Goal: Information Seeking & Learning: Learn about a topic

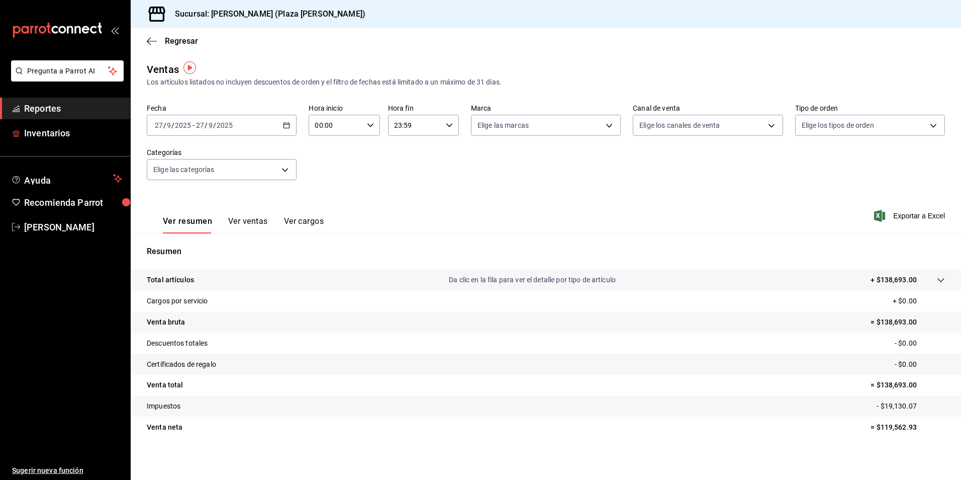
scroll to position [2, 0]
click at [45, 114] on span "Reportes" at bounding box center [73, 109] width 98 height 14
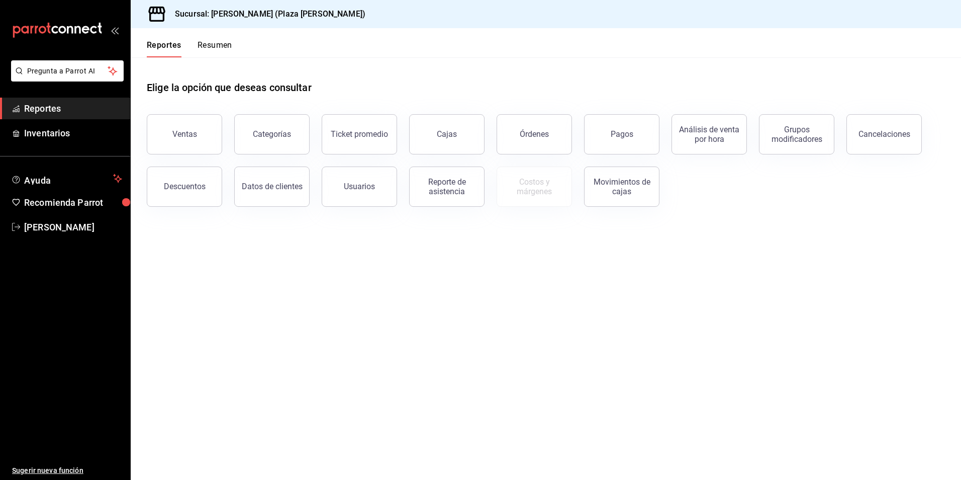
click at [212, 43] on button "Resumen" at bounding box center [215, 48] width 35 height 17
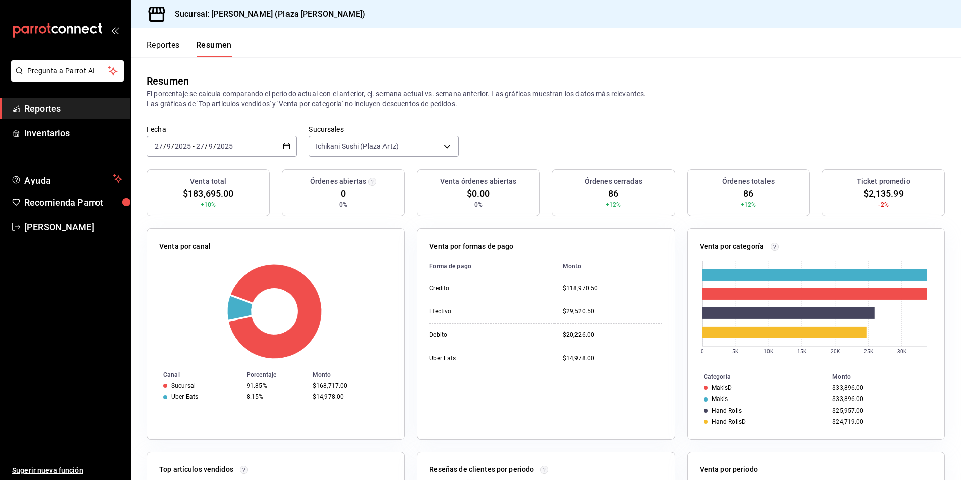
click at [284, 149] on \(Stroke\) "button" at bounding box center [287, 147] width 6 height 6
click at [194, 286] on span "Rango de fechas" at bounding box center [194, 290] width 78 height 11
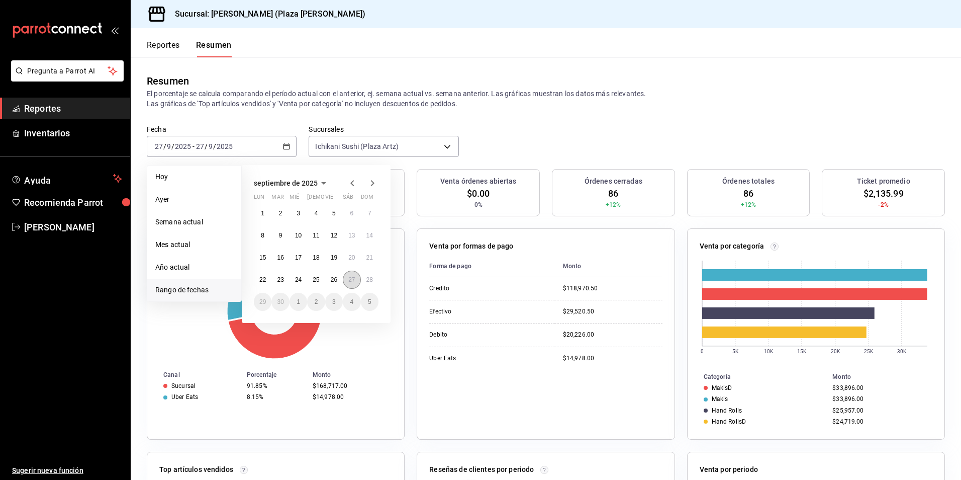
click at [352, 279] on abbr "27" at bounding box center [351, 279] width 7 height 7
click at [365, 280] on button "28" at bounding box center [370, 280] width 18 height 18
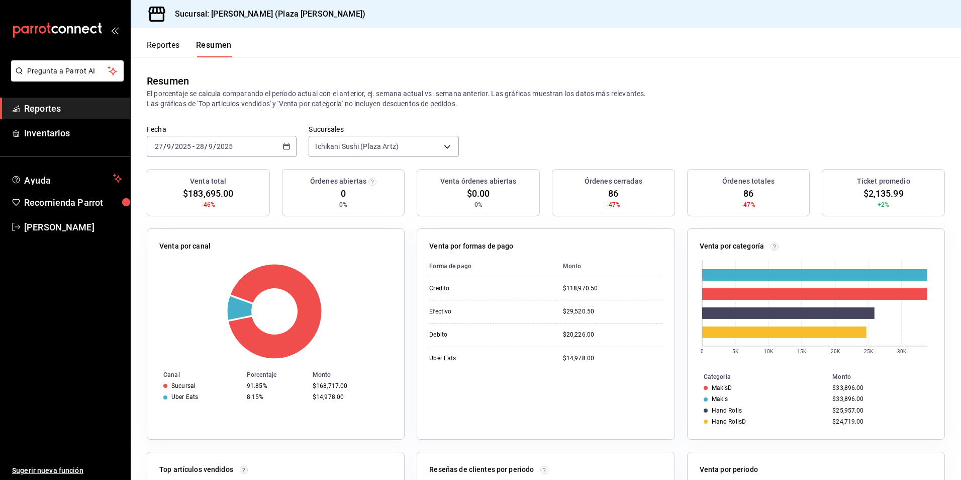
click at [105, 105] on span "Reportes" at bounding box center [73, 109] width 98 height 14
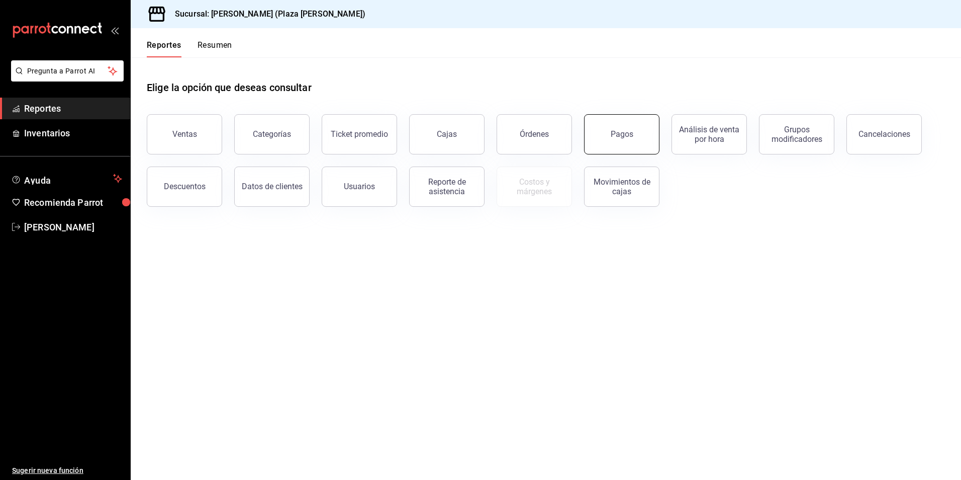
click at [629, 131] on div "Pagos" at bounding box center [622, 134] width 23 height 10
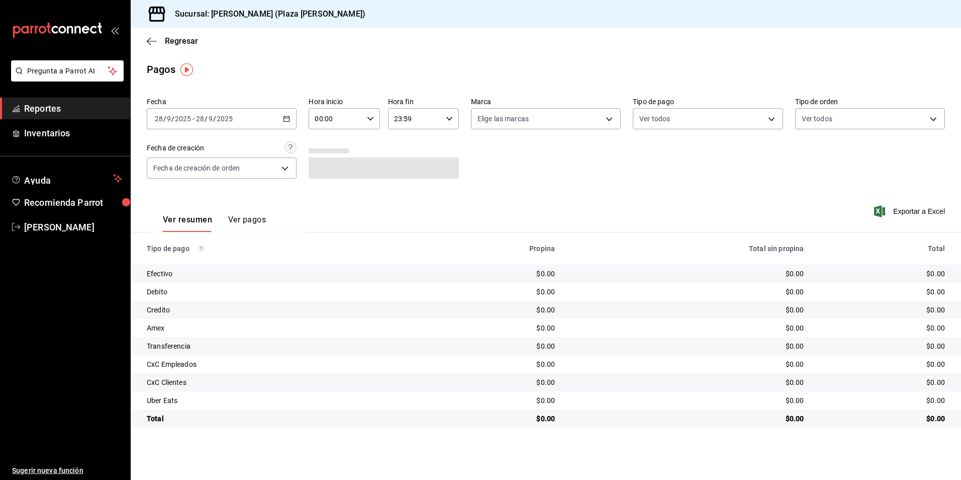
click at [293, 116] on div "[DATE] [DATE] - [DATE] [DATE]" at bounding box center [222, 118] width 150 height 21
click at [184, 257] on span "Rango de fechas" at bounding box center [194, 262] width 78 height 11
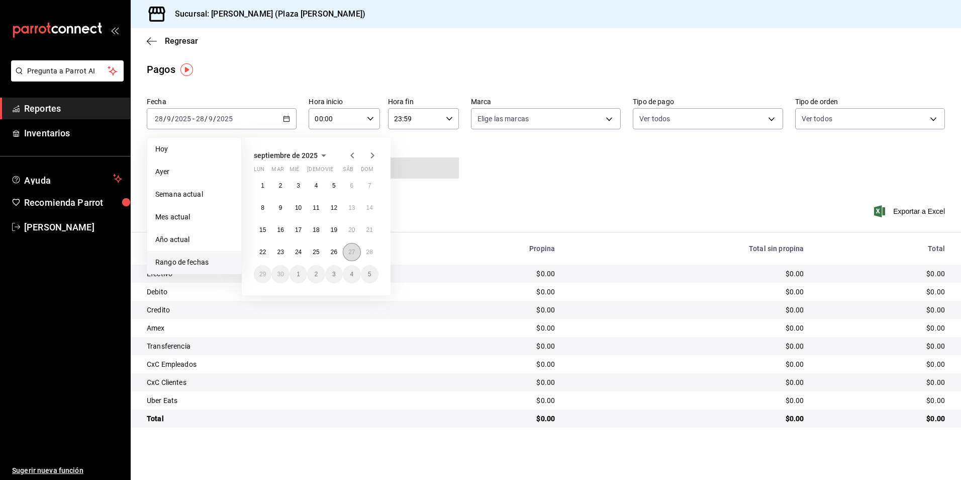
click at [347, 246] on button "27" at bounding box center [352, 252] width 18 height 18
click at [370, 244] on button "28" at bounding box center [370, 252] width 18 height 18
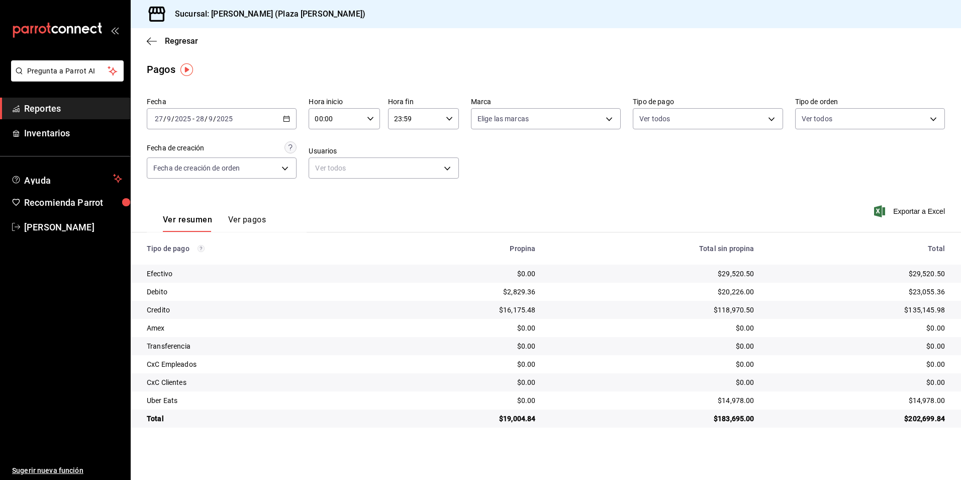
click at [32, 110] on span "Reportes" at bounding box center [73, 109] width 98 height 14
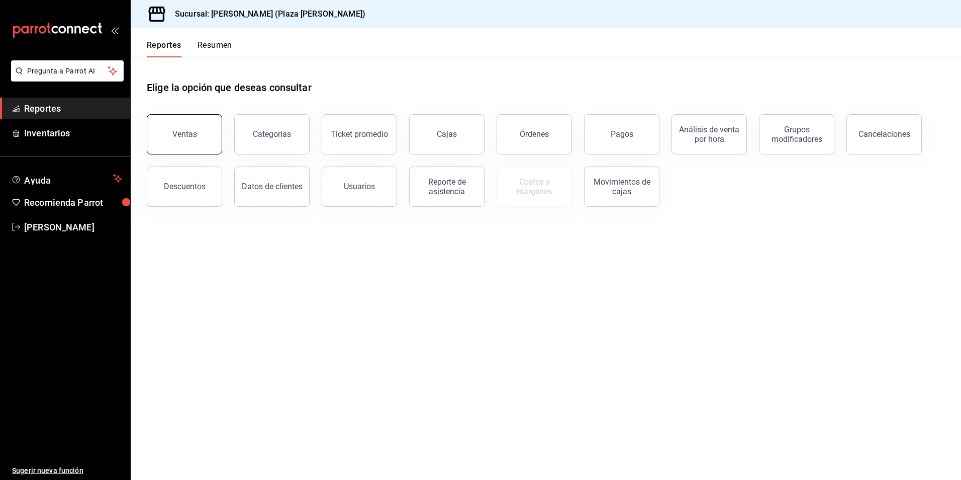
click at [207, 140] on button "Ventas" at bounding box center [184, 134] width 75 height 40
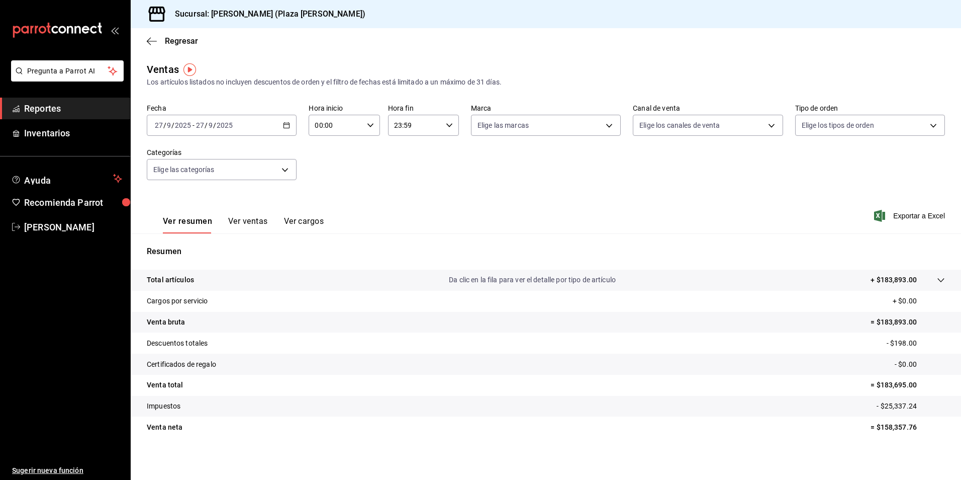
click at [256, 221] on button "Ver ventas" at bounding box center [248, 224] width 40 height 17
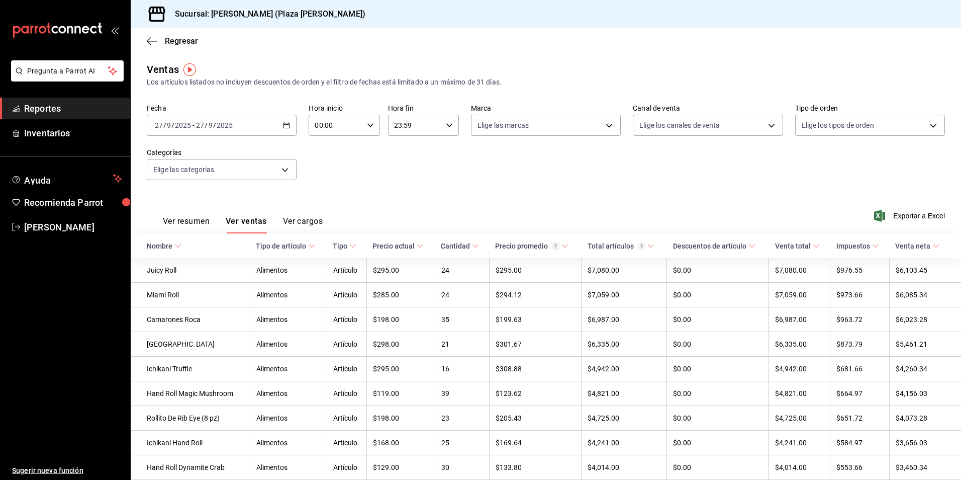
click at [43, 110] on span "Reportes" at bounding box center [73, 109] width 98 height 14
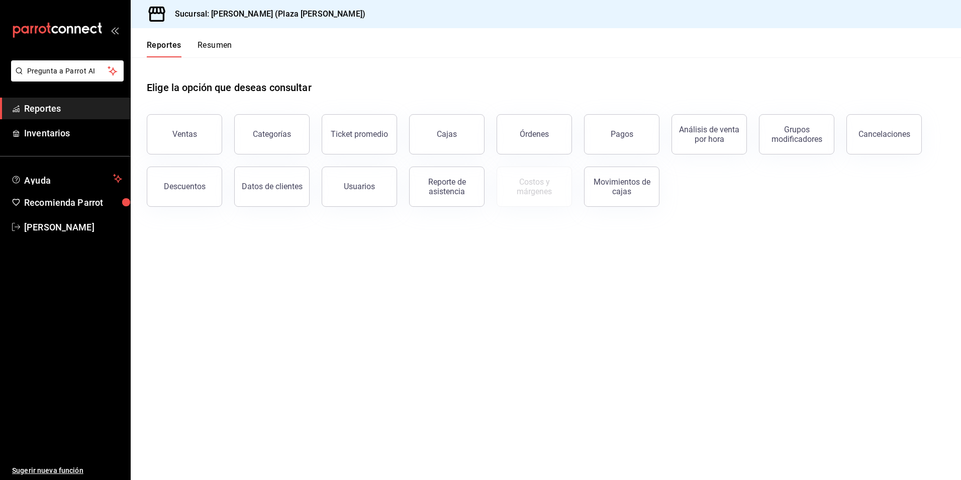
click at [210, 50] on button "Resumen" at bounding box center [215, 48] width 35 height 17
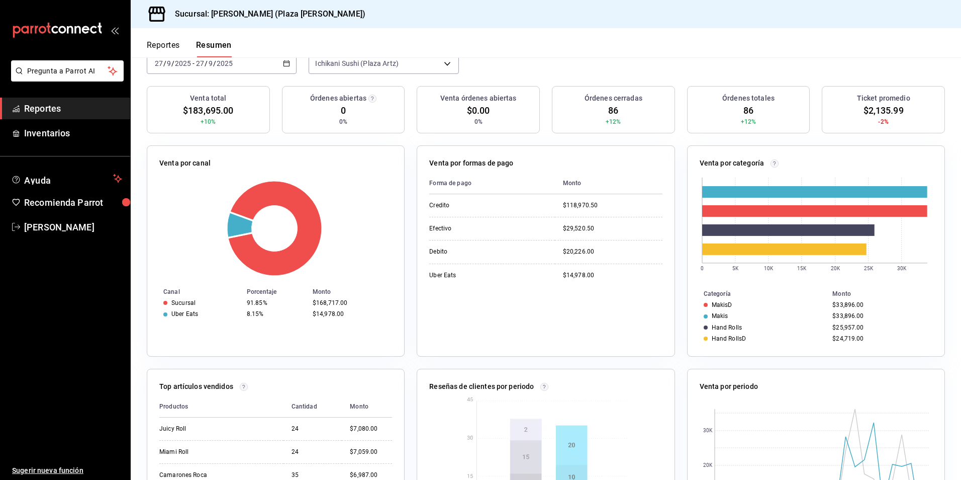
scroll to position [101, 0]
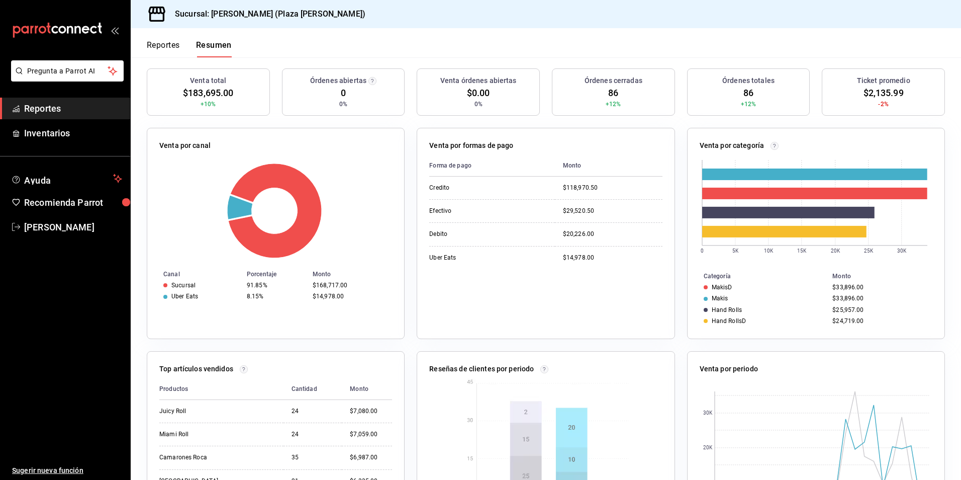
click at [65, 109] on span "Reportes" at bounding box center [73, 109] width 98 height 14
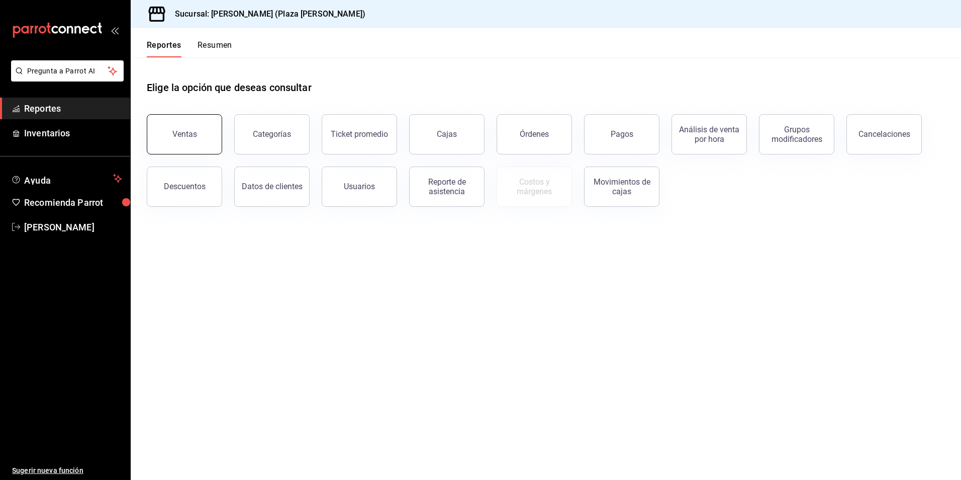
click at [163, 131] on button "Ventas" at bounding box center [184, 134] width 75 height 40
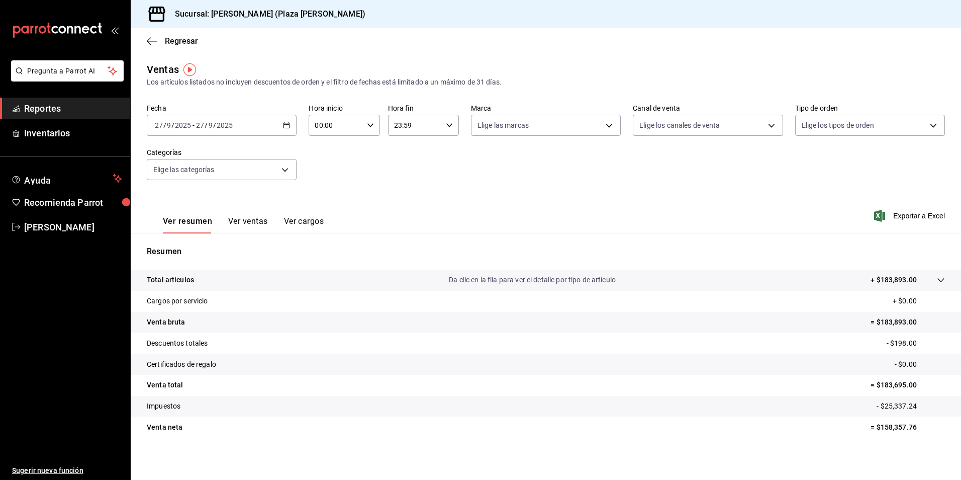
click at [555, 276] on p "Da clic en la fila para ver el detalle por tipo de artículo" at bounding box center [532, 280] width 167 height 11
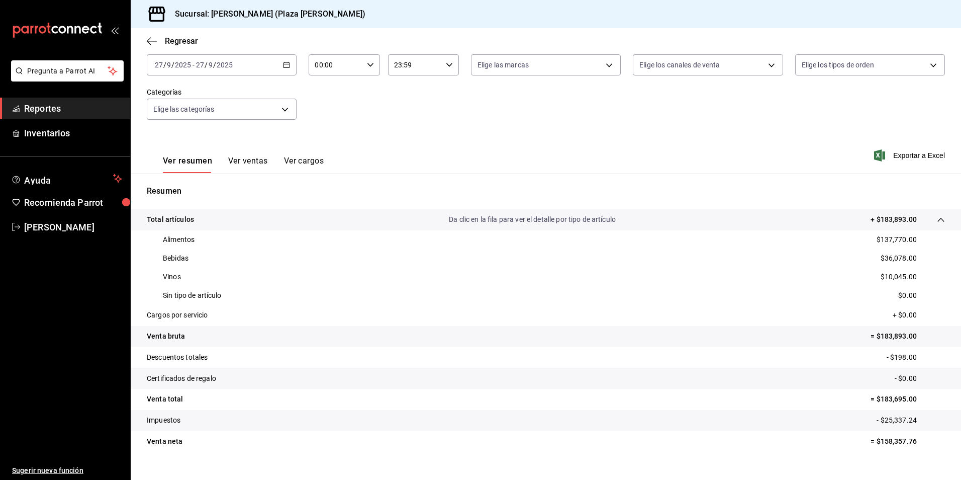
scroll to position [76, 0]
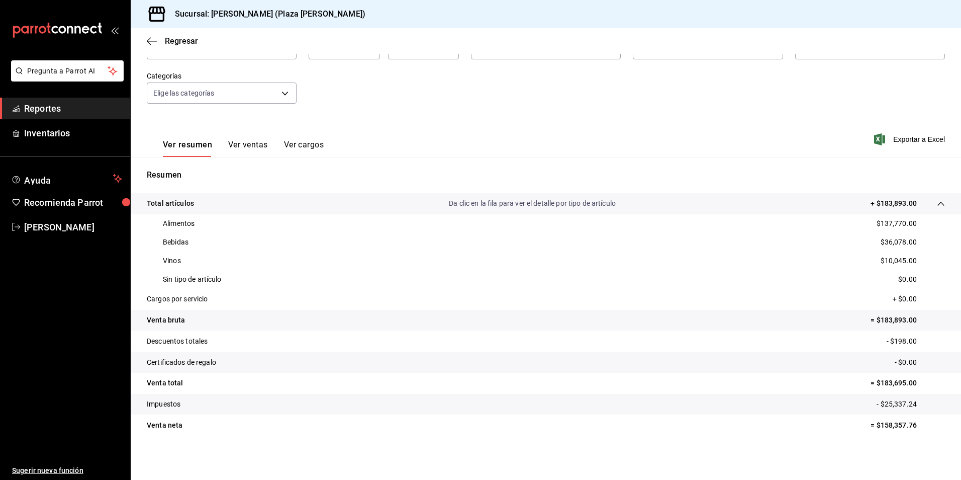
click at [41, 108] on span "Reportes" at bounding box center [73, 109] width 98 height 14
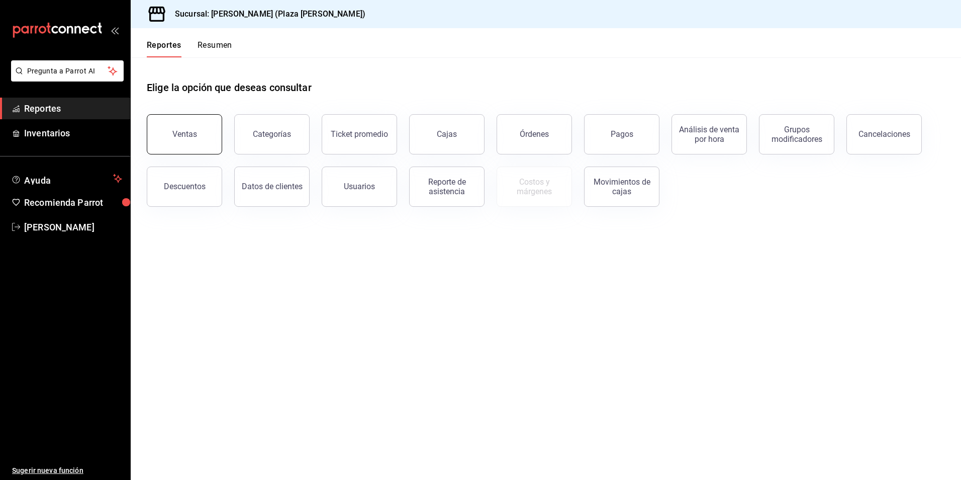
click at [202, 146] on button "Ventas" at bounding box center [184, 134] width 75 height 40
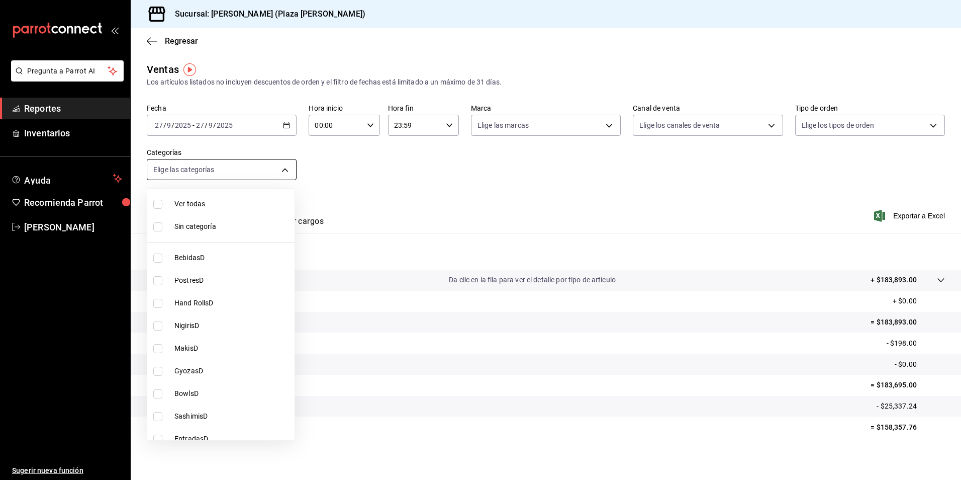
click at [283, 169] on body "Pregunta a Parrot AI Reportes Inventarios Ayuda Recomienda Parrot [PERSON_NAME]…" at bounding box center [480, 240] width 961 height 480
click at [247, 197] on li "Ver todas" at bounding box center [220, 204] width 147 height 23
type input "57bc3828-eba7-42ee-92b3-7f68162dac1e,eb52140c-3ffe-46a6-ae37-6d110e987728,8d04a…"
checkbox input "true"
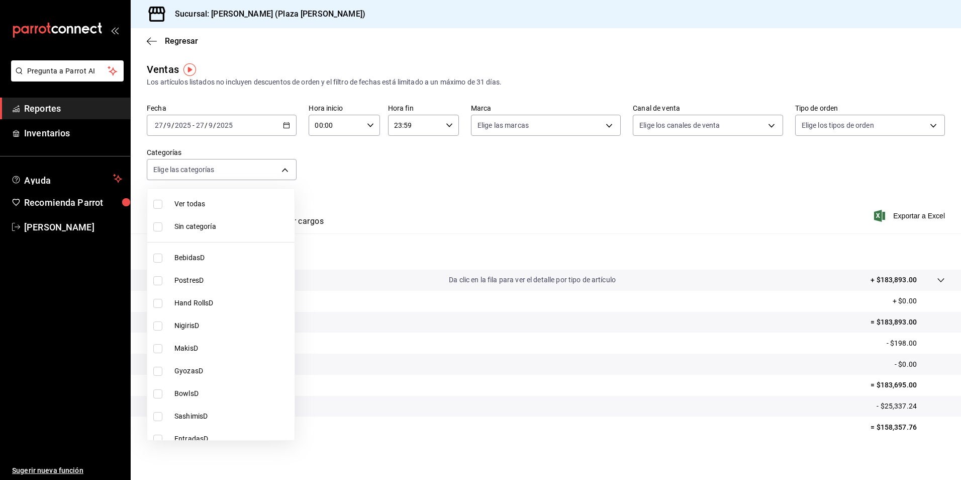
checkbox input "true"
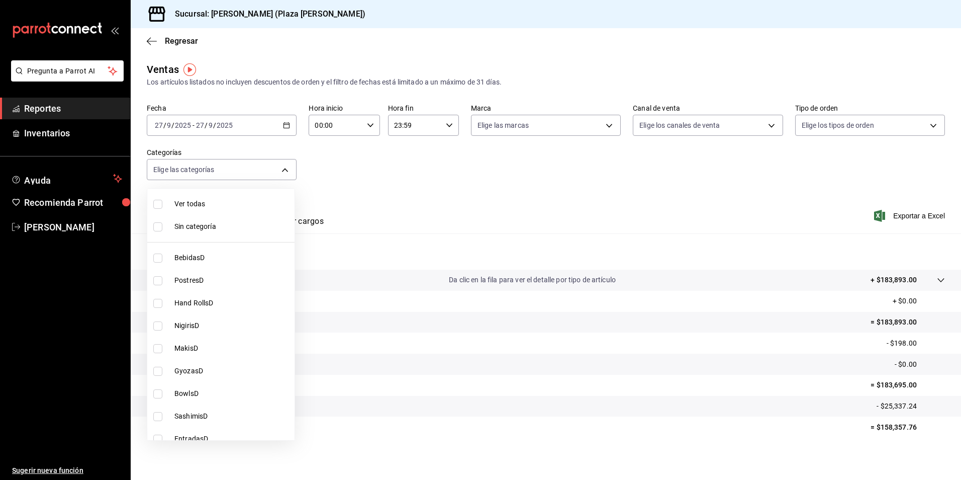
checkbox input "true"
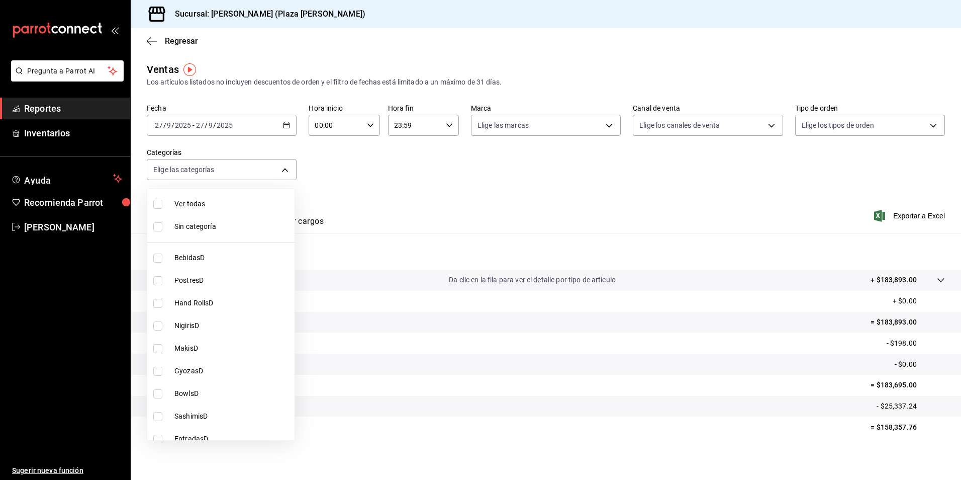
checkbox input "true"
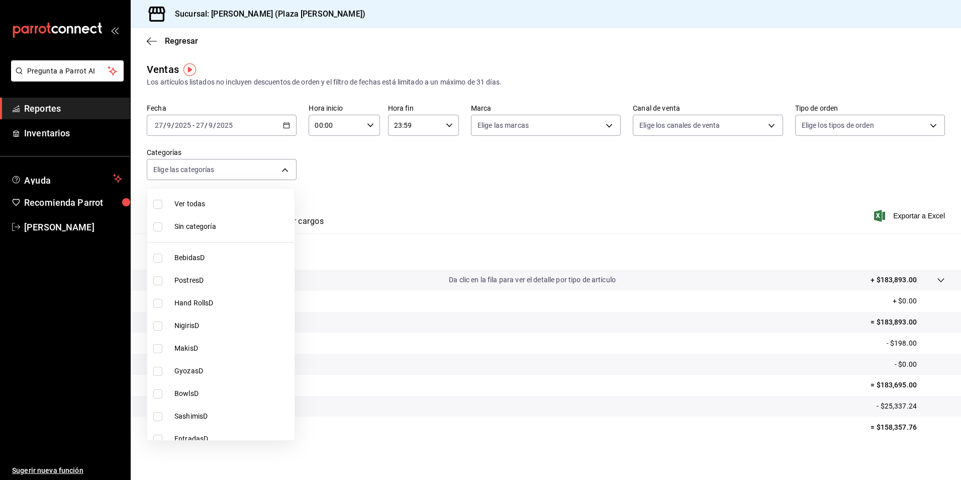
checkbox input "true"
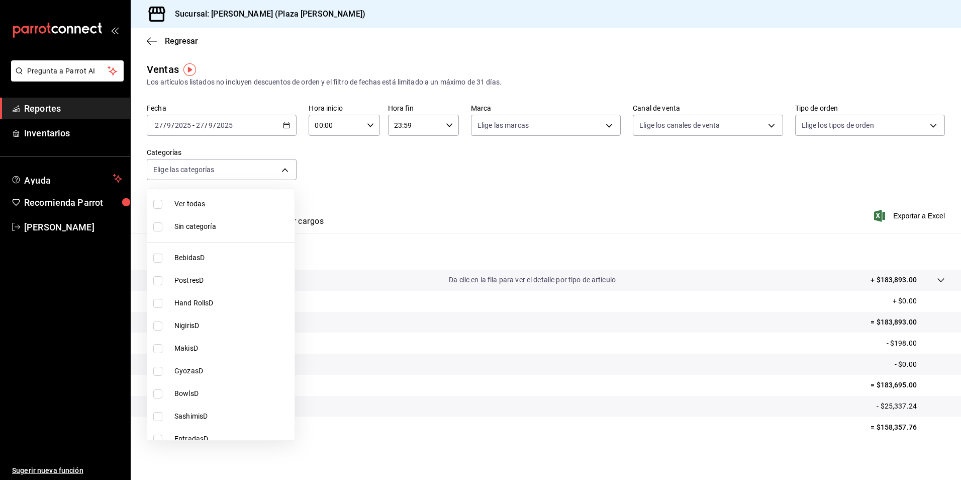
checkbox input "true"
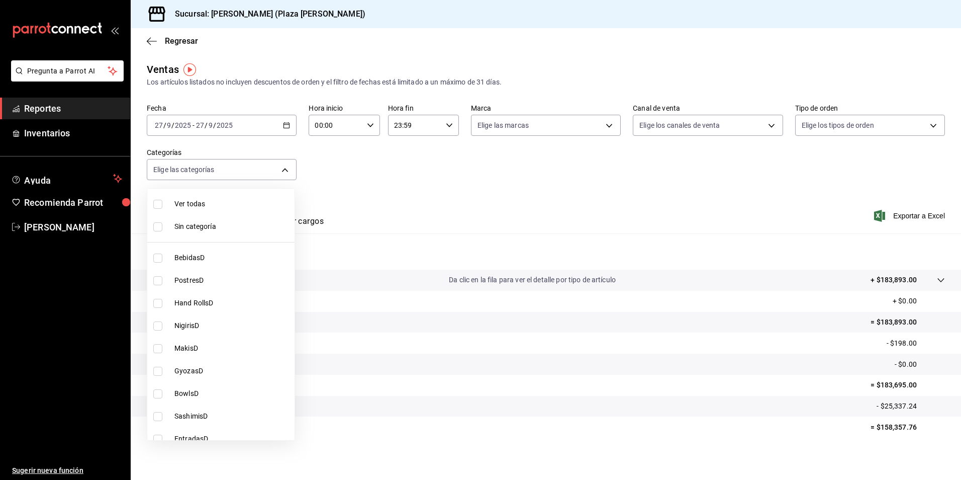
checkbox input "true"
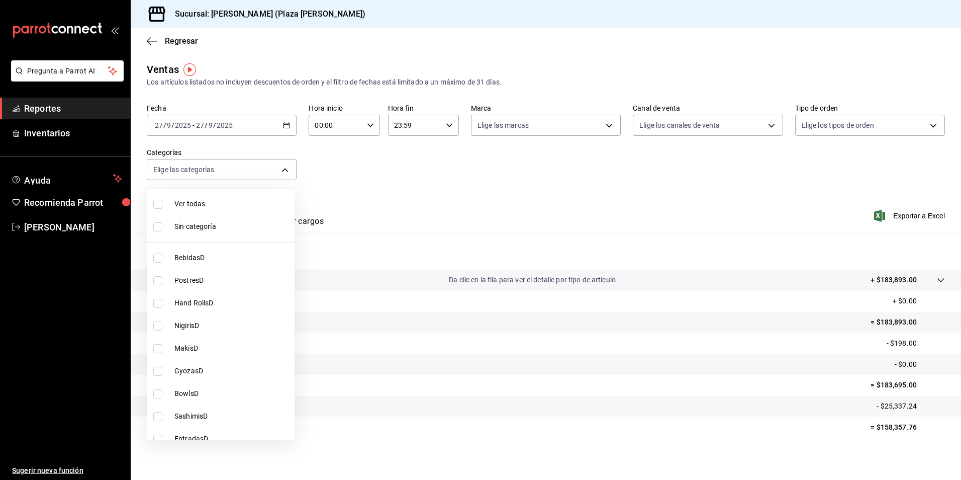
checkbox input "true"
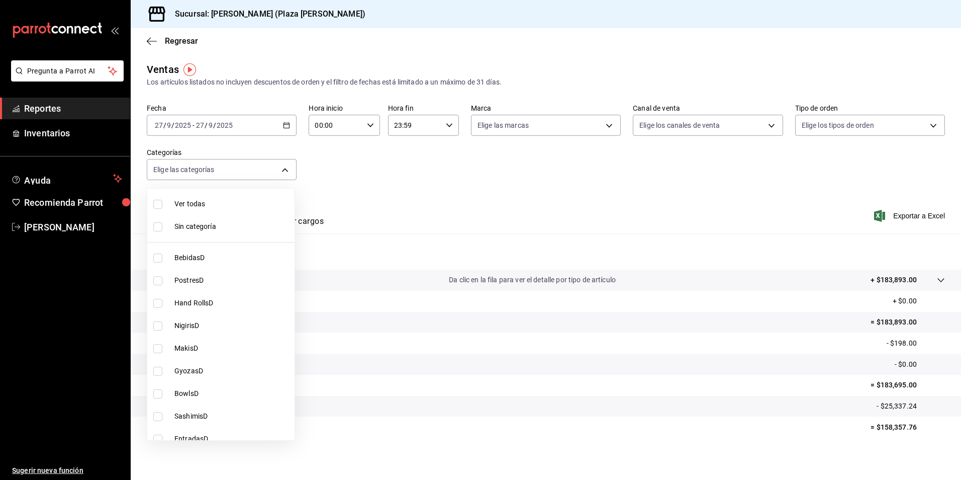
checkbox input "true"
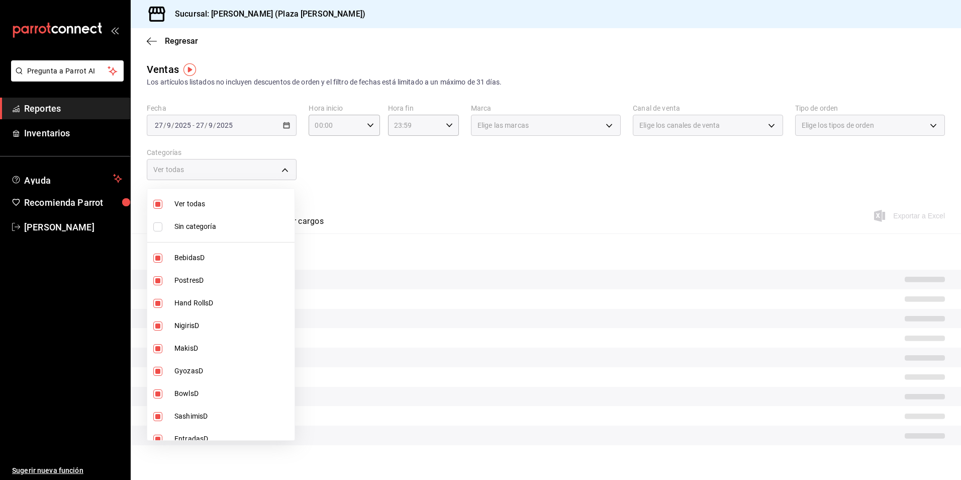
click at [201, 225] on span "Sin categoría" at bounding box center [232, 226] width 116 height 11
checkbox input "true"
click at [384, 197] on div at bounding box center [480, 240] width 961 height 480
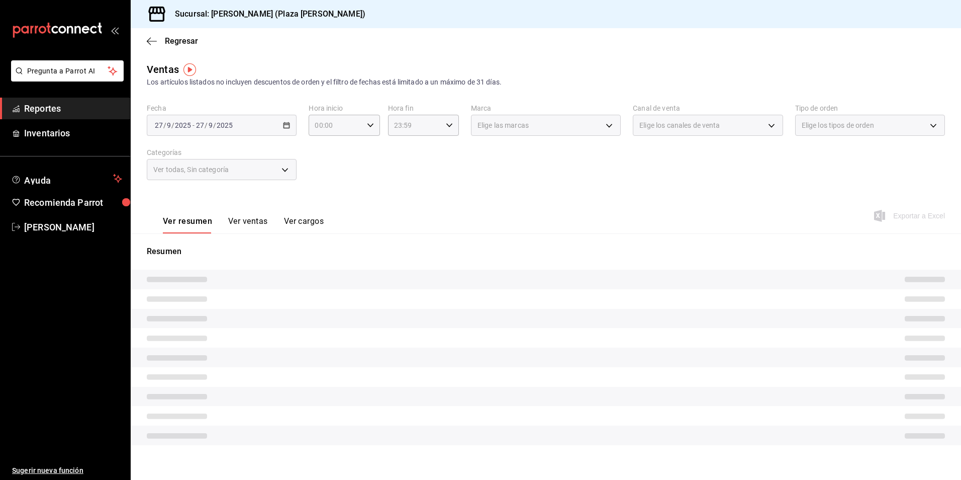
click at [241, 217] on button "Ver ventas" at bounding box center [248, 224] width 40 height 17
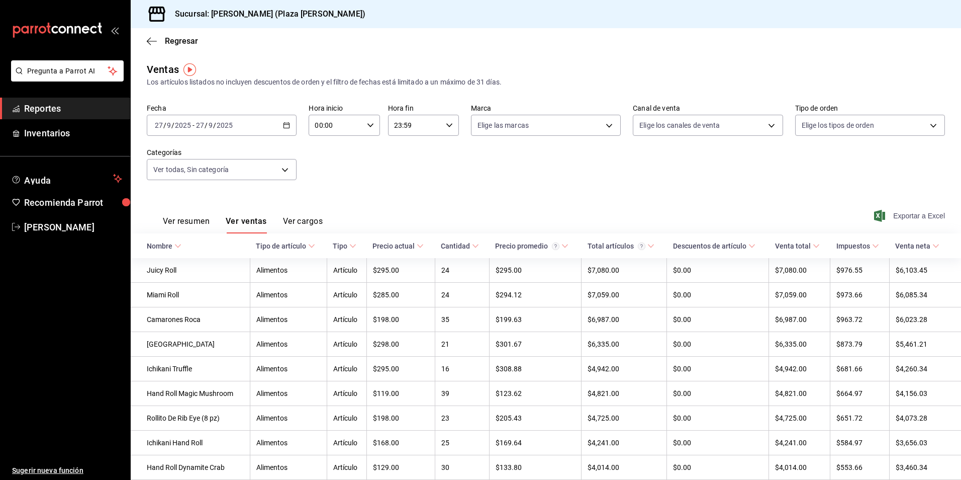
click at [884, 215] on span "Exportar a Excel" at bounding box center [910, 216] width 69 height 12
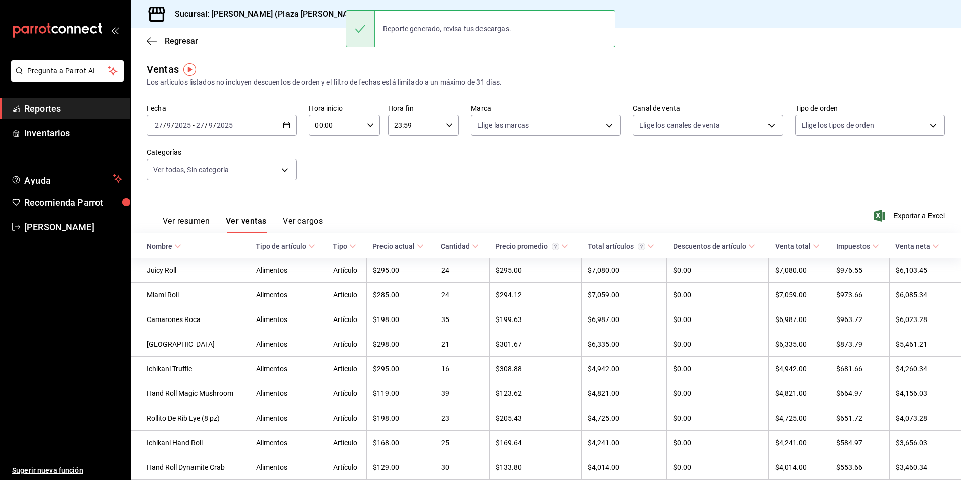
click at [34, 106] on span "Reportes" at bounding box center [73, 109] width 98 height 14
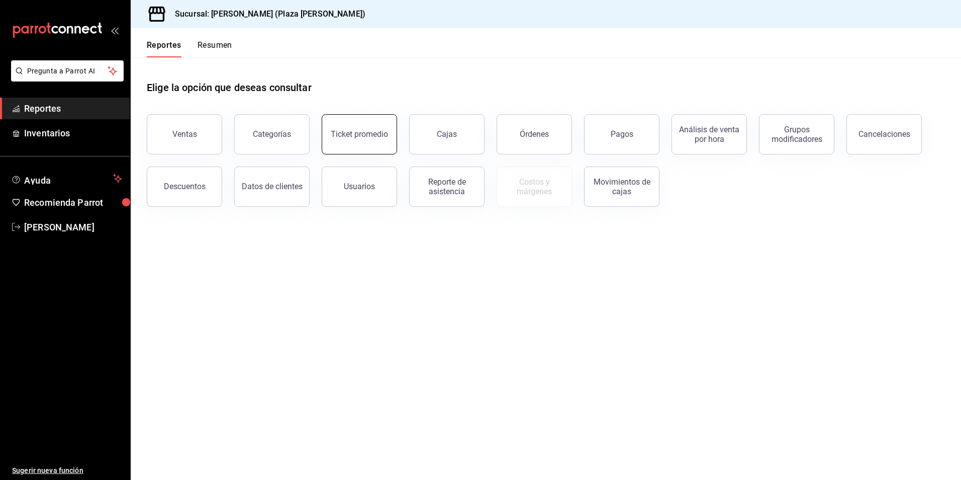
click at [368, 124] on button "Ticket promedio" at bounding box center [359, 134] width 75 height 40
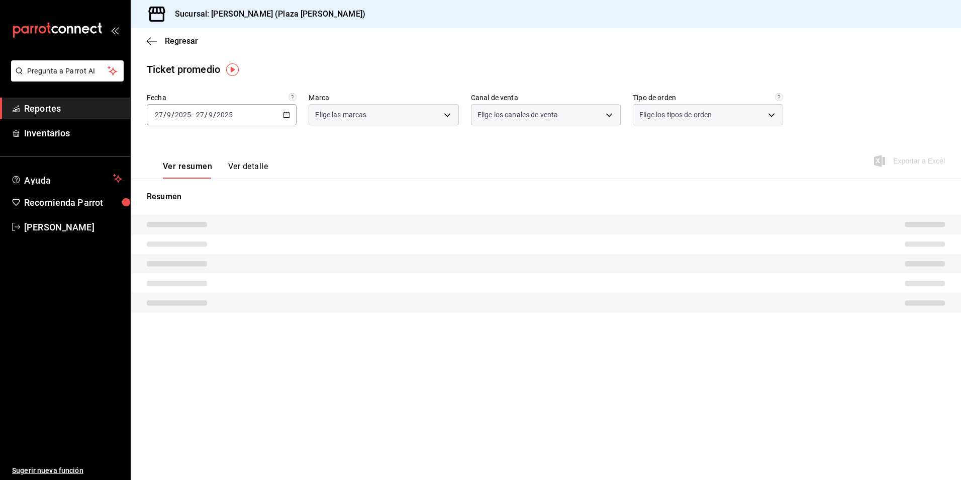
type input "abc0a998-24f3-49b9-87eb-b6f27766d4d5"
type input "PARROT,UBER_EATS,RAPPI,DIDI_FOOD,ONLINE"
type input "c62a6c8a-5deb-4e34-9cb3-511eee532814,EXTERNAL"
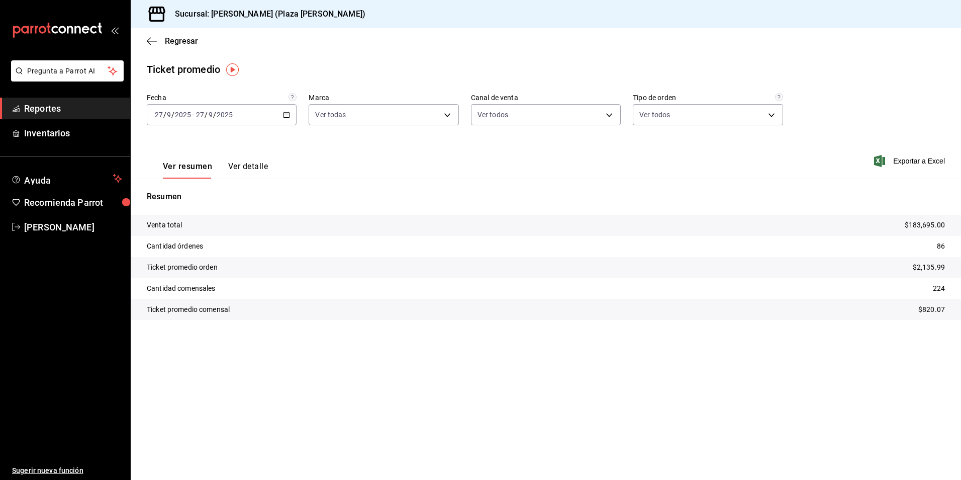
click at [44, 105] on span "Reportes" at bounding box center [73, 109] width 98 height 14
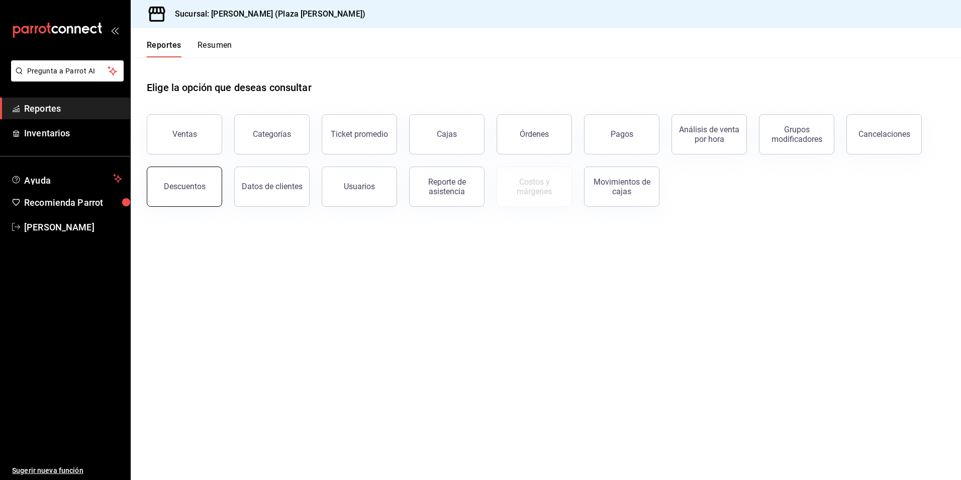
click at [188, 185] on div "Descuentos" at bounding box center [185, 187] width 42 height 10
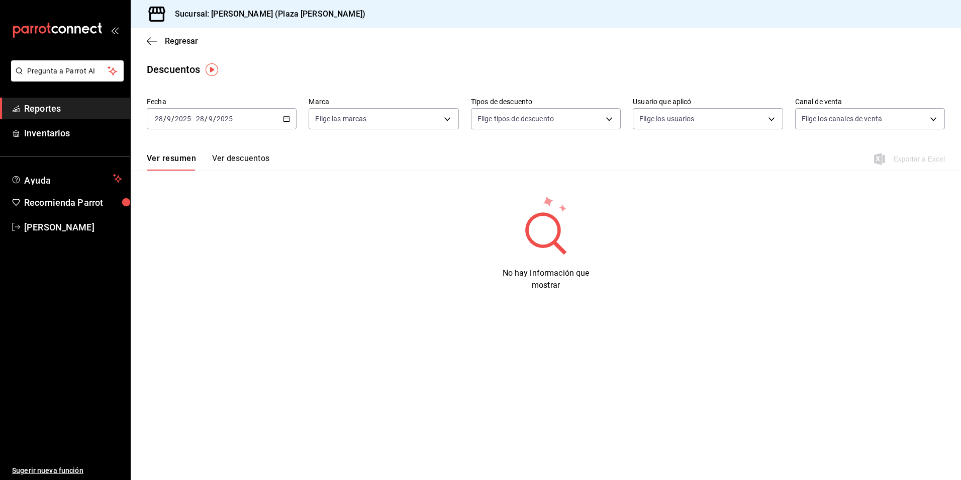
click at [282, 119] on div "[DATE] [DATE] - [DATE] [DATE]" at bounding box center [222, 118] width 150 height 21
click at [189, 154] on li "Hoy" at bounding box center [194, 149] width 94 height 23
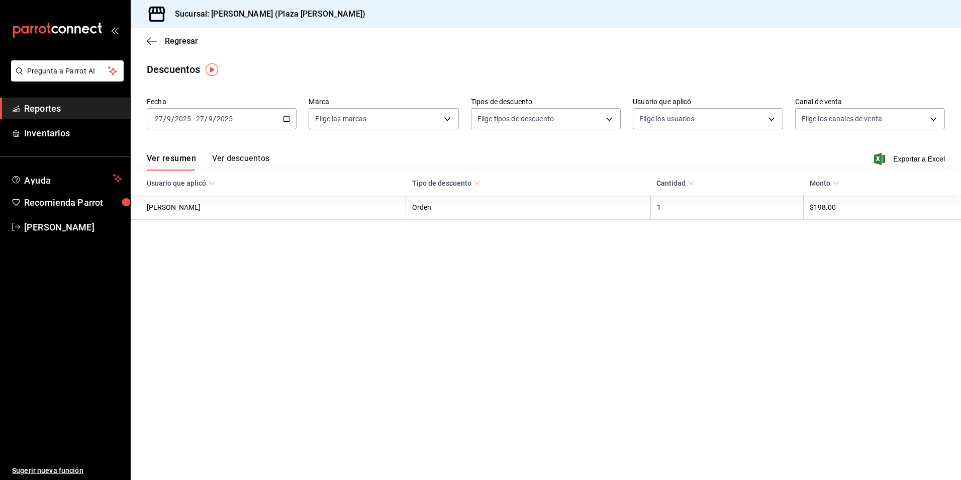
click at [229, 156] on button "Ver descuentos" at bounding box center [240, 161] width 57 height 17
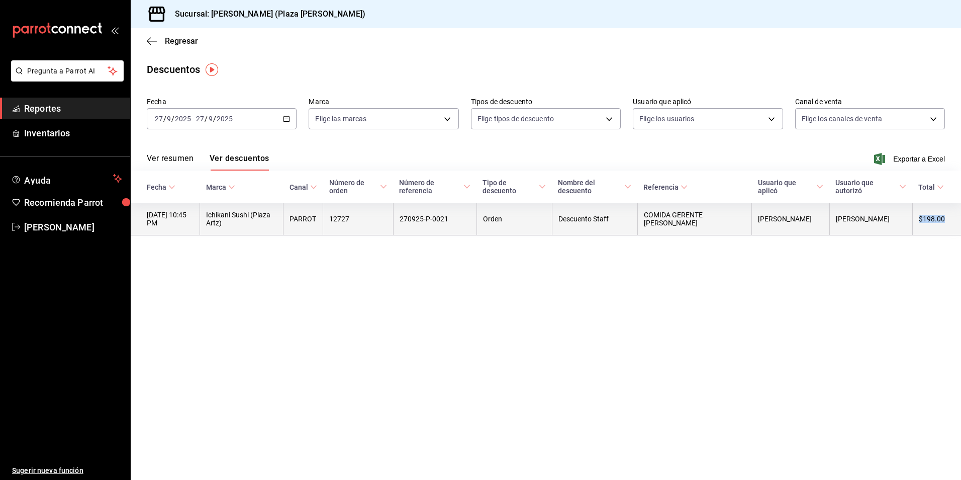
drag, startPoint x: 946, startPoint y: 219, endPoint x: 921, endPoint y: 220, distance: 24.7
click at [921, 220] on th "$198.00" at bounding box center [937, 219] width 49 height 33
copy th "$198.00"
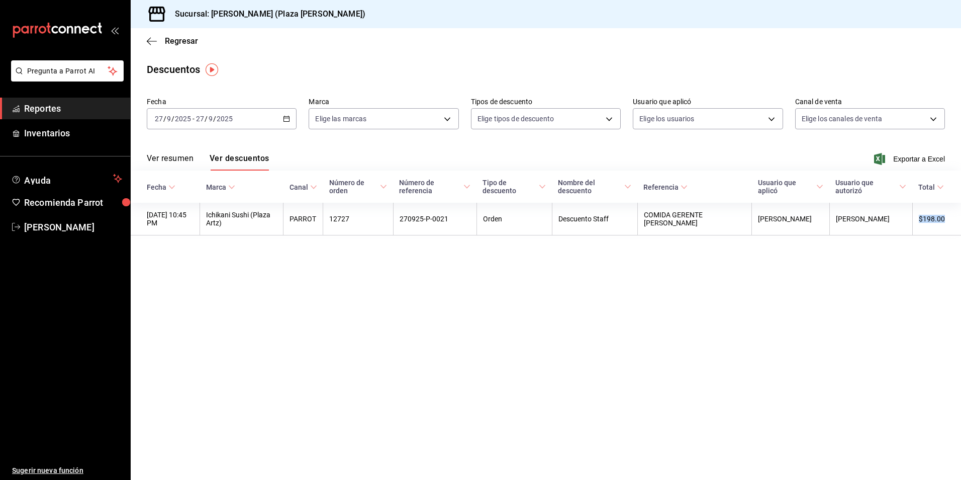
click at [55, 106] on span "Reportes" at bounding box center [73, 109] width 98 height 14
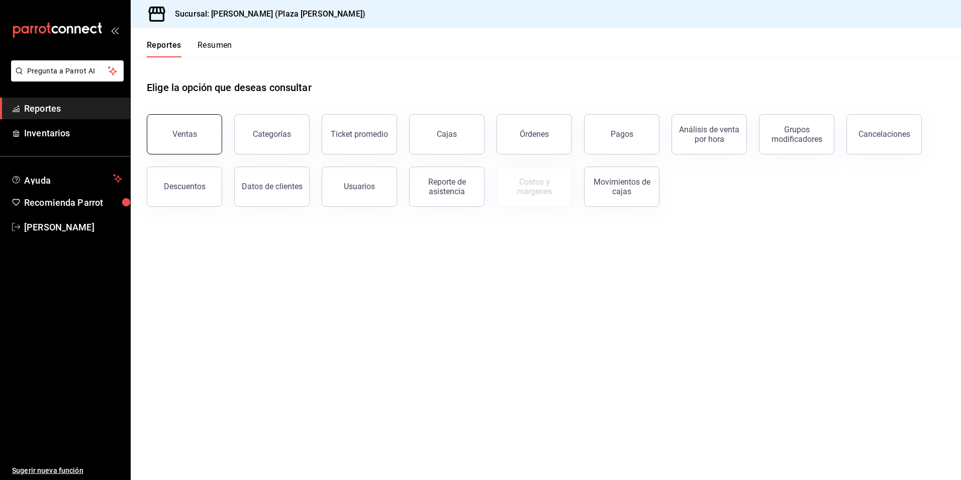
click at [156, 127] on button "Ventas" at bounding box center [184, 134] width 75 height 40
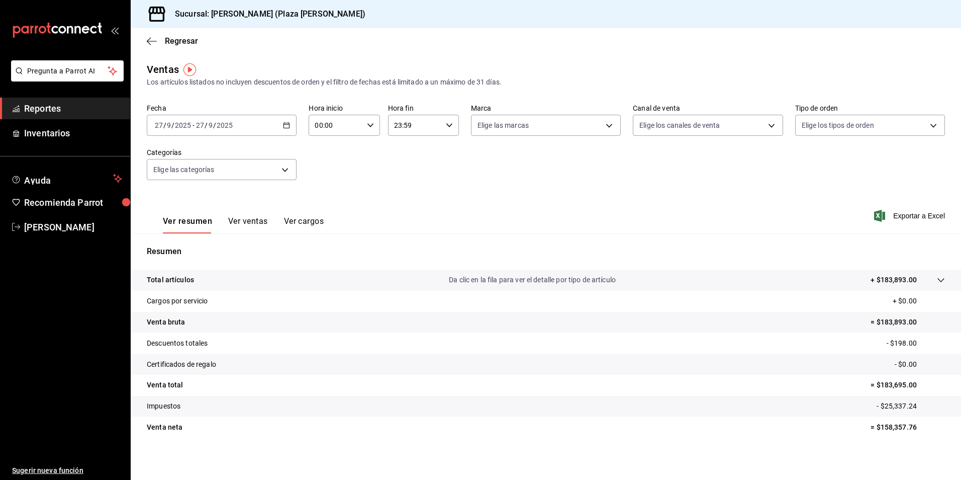
scroll to position [2, 0]
click at [240, 220] on button "Ver ventas" at bounding box center [248, 222] width 40 height 17
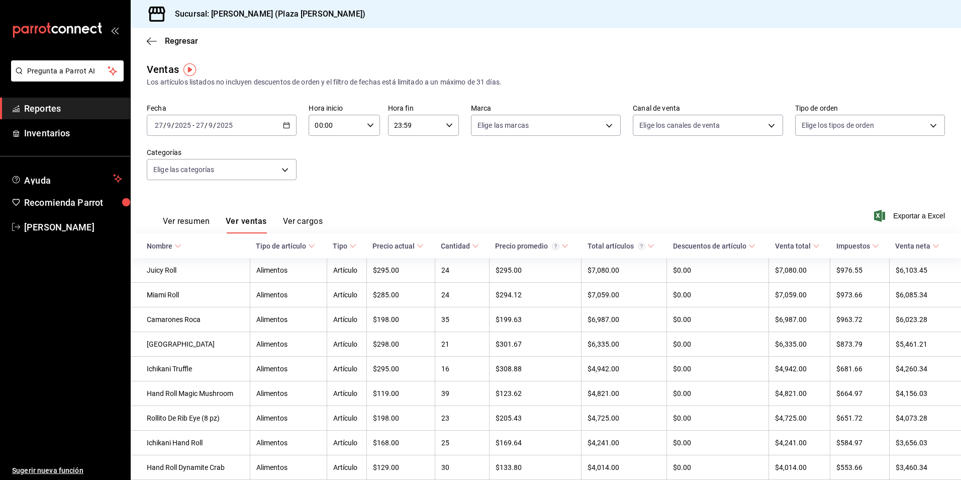
click at [45, 110] on span "Reportes" at bounding box center [73, 109] width 98 height 14
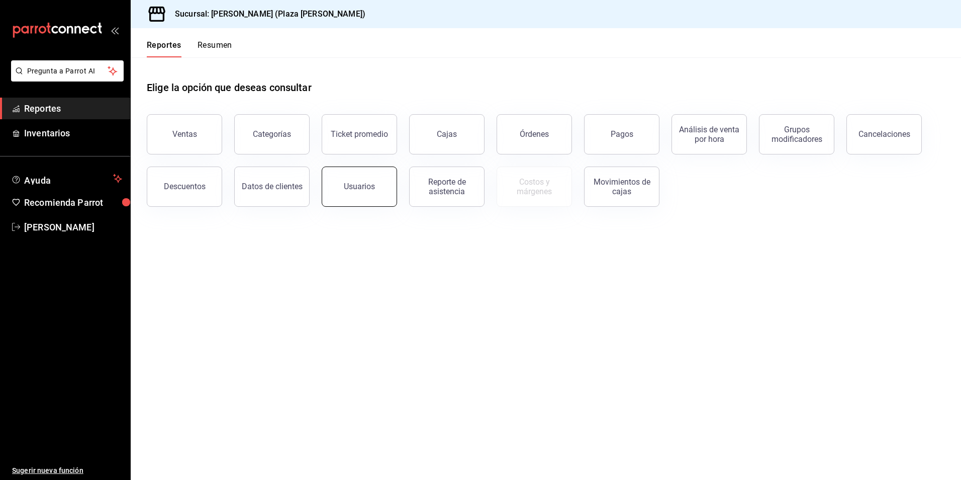
click at [381, 191] on button "Usuarios" at bounding box center [359, 186] width 75 height 40
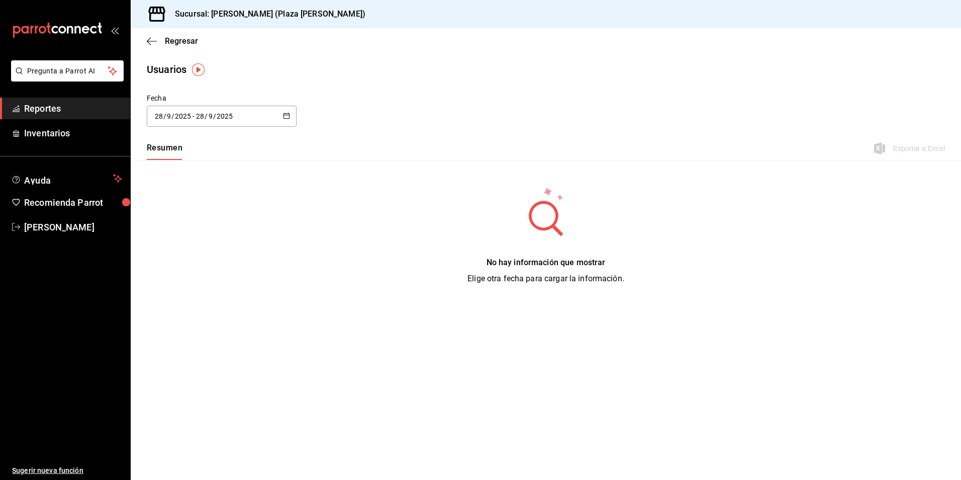
click at [289, 119] on button "button" at bounding box center [286, 116] width 7 height 9
click at [206, 212] on li "Mes actual" at bounding box center [194, 216] width 95 height 23
type input "[DATE]"
type input "1"
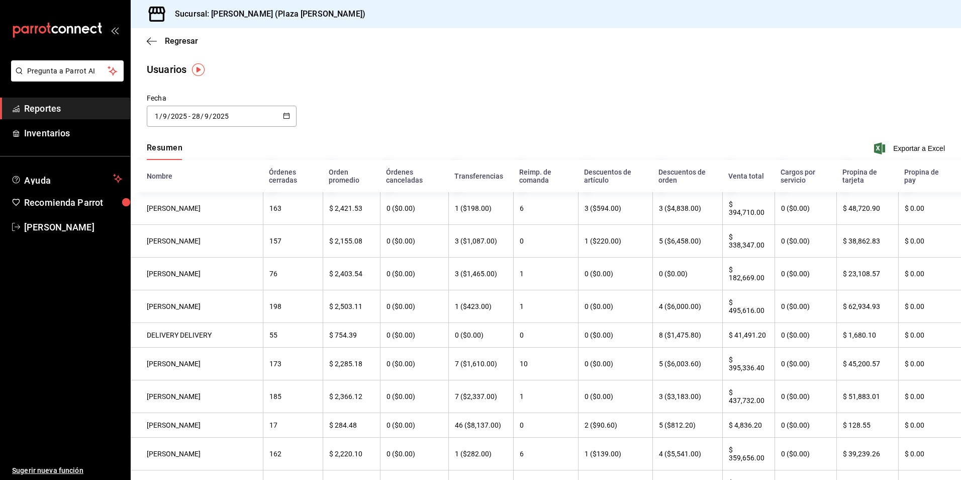
drag, startPoint x: 237, startPoint y: 209, endPoint x: 144, endPoint y: 216, distance: 93.2
click at [144, 216] on th "[PERSON_NAME]" at bounding box center [197, 208] width 132 height 33
copy th "[PERSON_NAME]"
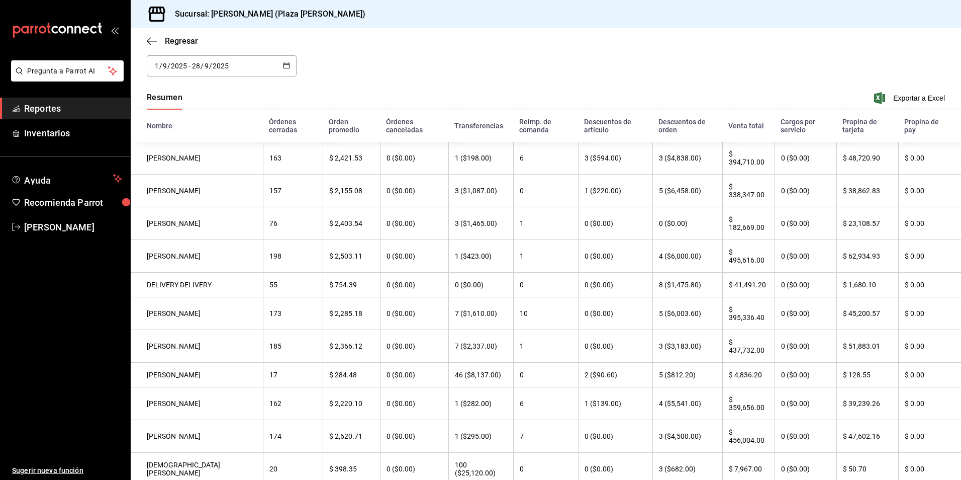
scroll to position [101, 0]
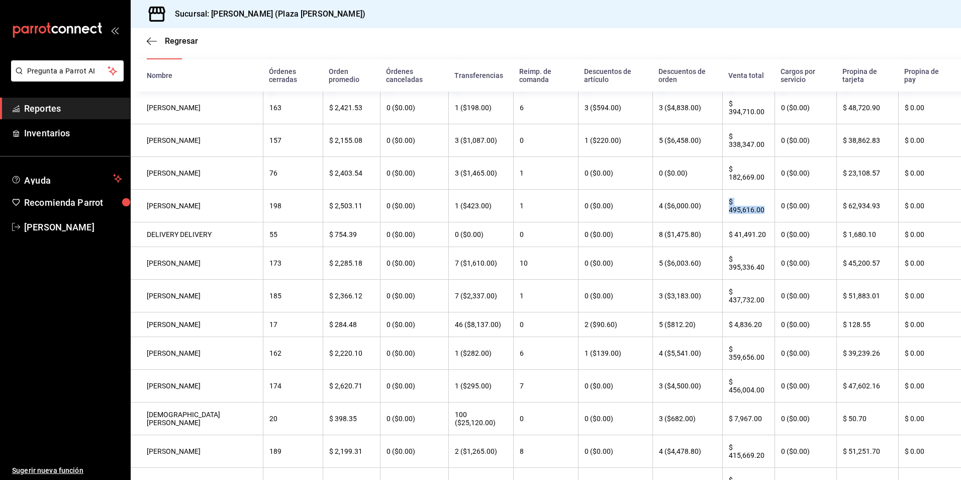
drag, startPoint x: 751, startPoint y: 214, endPoint x: 719, endPoint y: 206, distance: 33.2
click at [723, 206] on th "$ 495,616.00" at bounding box center [749, 206] width 52 height 33
copy th "$ 495,616.00"
drag, startPoint x: 211, startPoint y: 212, endPoint x: 167, endPoint y: 204, distance: 44.6
click at [167, 204] on th "[PERSON_NAME]" at bounding box center [197, 206] width 132 height 33
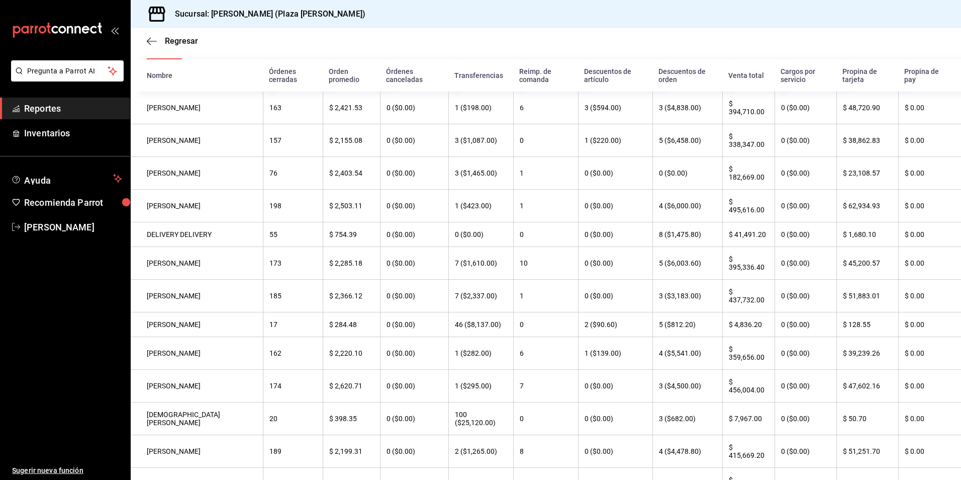
click at [216, 207] on th "[PERSON_NAME]" at bounding box center [197, 206] width 132 height 33
drag, startPoint x: 214, startPoint y: 211, endPoint x: 154, endPoint y: 211, distance: 60.3
click at [145, 216] on th "[PERSON_NAME]" at bounding box center [197, 206] width 132 height 33
copy th "[PERSON_NAME]"
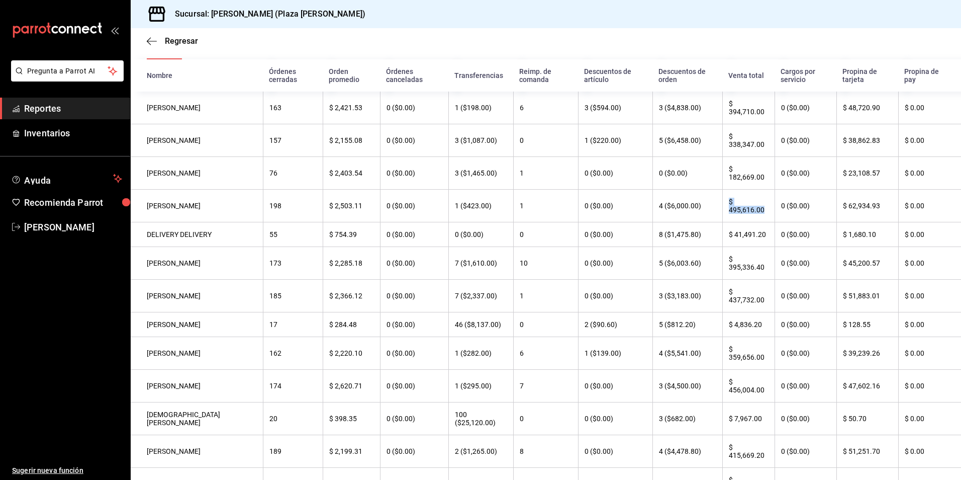
drag, startPoint x: 756, startPoint y: 215, endPoint x: 717, endPoint y: 208, distance: 39.8
click at [723, 208] on th "$ 495,616.00" at bounding box center [749, 206] width 52 height 33
copy th "$ 495,616.00"
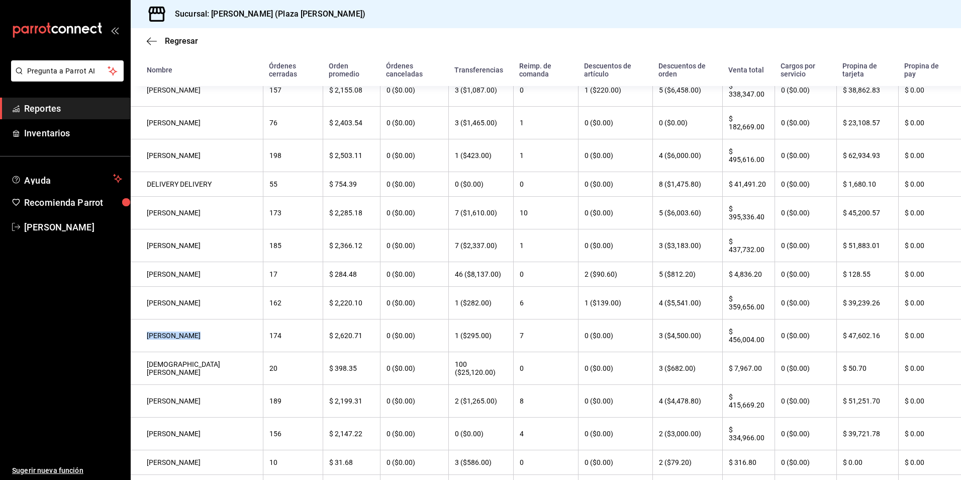
drag, startPoint x: 204, startPoint y: 345, endPoint x: 147, endPoint y: 344, distance: 56.3
click at [147, 344] on th "[PERSON_NAME]" at bounding box center [197, 335] width 132 height 33
copy th "[PERSON_NAME]"
drag, startPoint x: 752, startPoint y: 350, endPoint x: 716, endPoint y: 340, distance: 37.6
click at [723, 340] on th "$ 456,004.00" at bounding box center [749, 335] width 52 height 33
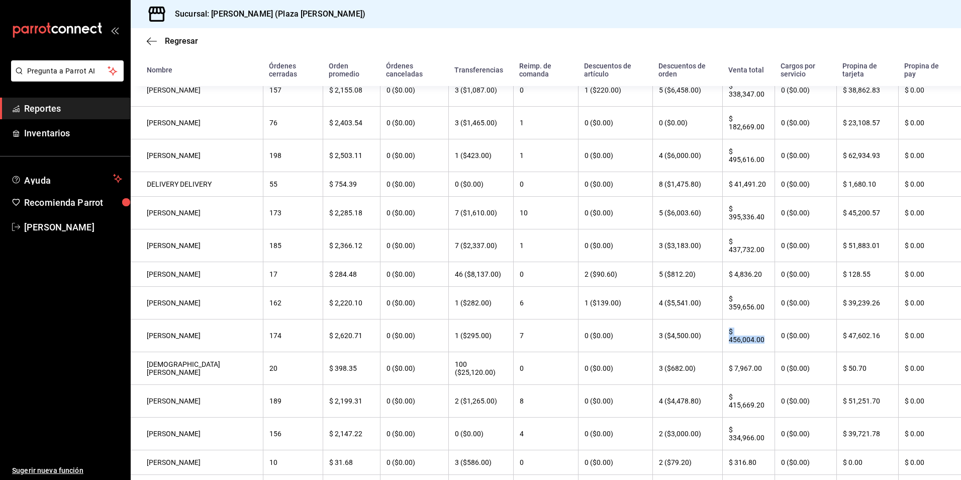
copy th "$ 456,004.00"
drag, startPoint x: 208, startPoint y: 249, endPoint x: 138, endPoint y: 257, distance: 70.3
click at [138, 257] on th "[PERSON_NAME]" at bounding box center [197, 245] width 132 height 33
copy th "[PERSON_NAME]"
drag, startPoint x: 753, startPoint y: 256, endPoint x: 716, endPoint y: 250, distance: 37.7
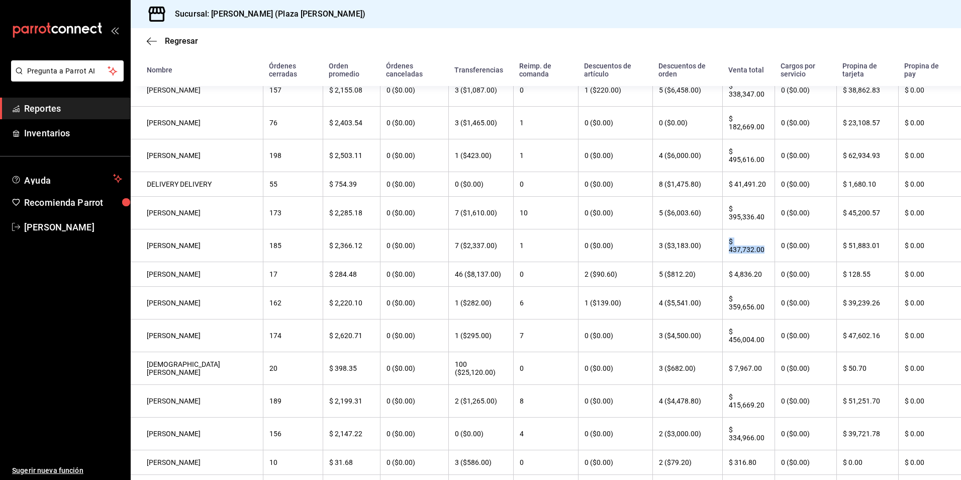
click at [723, 250] on th "$ 437,732.00" at bounding box center [749, 245] width 52 height 33
copy th "$ 437,732.00"
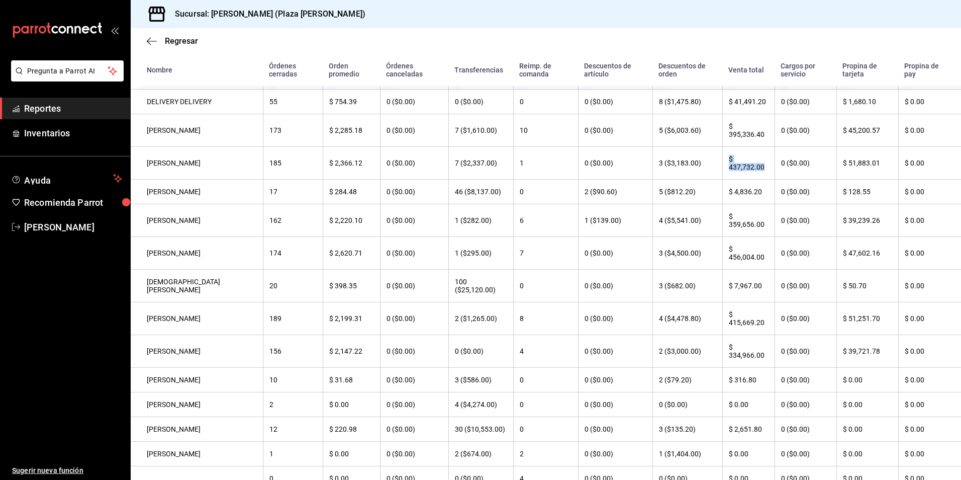
scroll to position [251, 0]
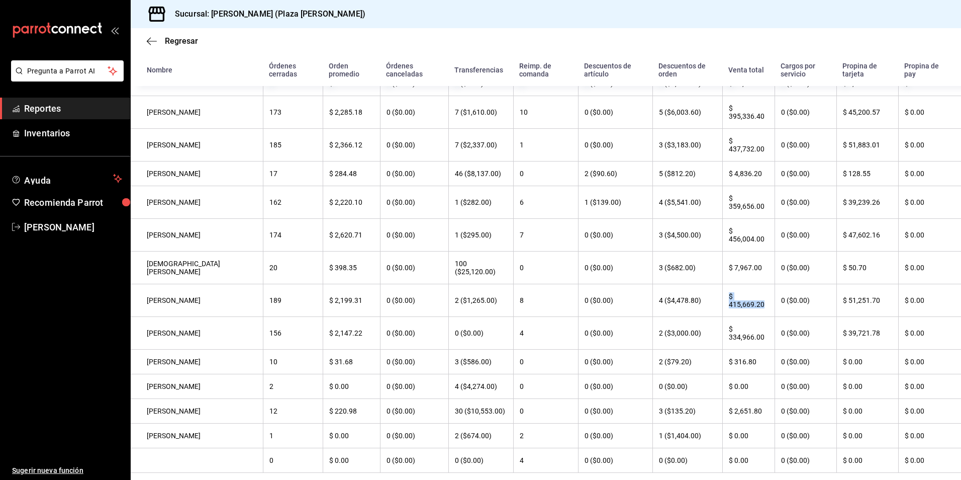
drag, startPoint x: 754, startPoint y: 315, endPoint x: 720, endPoint y: 308, distance: 35.3
click at [723, 308] on th "$ 415,669.20" at bounding box center [749, 300] width 52 height 33
drag, startPoint x: 233, startPoint y: 310, endPoint x: 149, endPoint y: 301, distance: 85.0
click at [148, 301] on th "[PERSON_NAME]" at bounding box center [197, 300] width 132 height 33
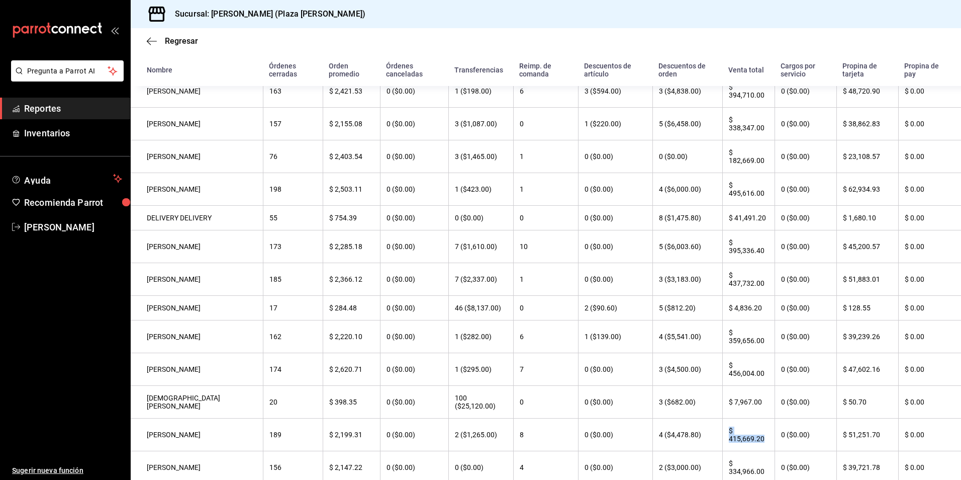
scroll to position [100, 0]
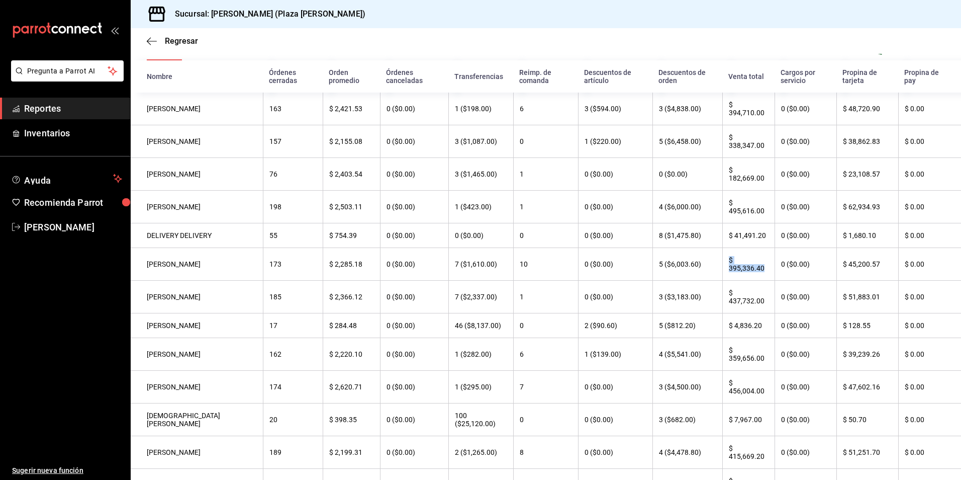
drag, startPoint x: 752, startPoint y: 273, endPoint x: 719, endPoint y: 268, distance: 34.0
click at [723, 268] on th "$ 395,336.40" at bounding box center [749, 264] width 52 height 33
drag, startPoint x: 193, startPoint y: 271, endPoint x: 142, endPoint y: 266, distance: 51.0
click at [139, 269] on th "[PERSON_NAME]" at bounding box center [197, 264] width 132 height 33
drag, startPoint x: 752, startPoint y: 115, endPoint x: 716, endPoint y: 107, distance: 37.2
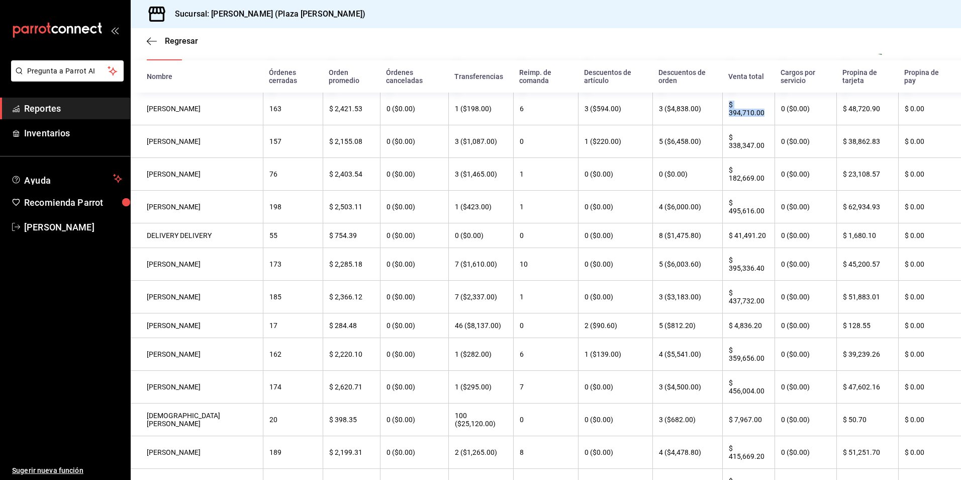
click at [723, 107] on th "$ 394,710.00" at bounding box center [749, 109] width 52 height 33
drag, startPoint x: 239, startPoint y: 108, endPoint x: 144, endPoint y: 108, distance: 94.5
click at [144, 108] on th "[PERSON_NAME]" at bounding box center [197, 109] width 132 height 33
drag, startPoint x: 756, startPoint y: 367, endPoint x: 720, endPoint y: 361, distance: 36.7
click at [723, 361] on th "$ 359,656.00" at bounding box center [749, 354] width 52 height 33
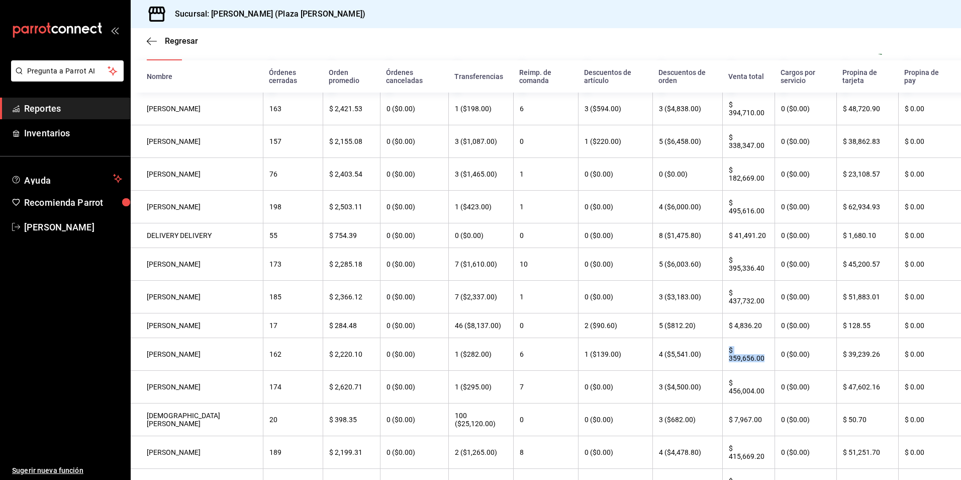
drag, startPoint x: 216, startPoint y: 363, endPoint x: 147, endPoint y: 363, distance: 69.4
click at [147, 363] on th "[PERSON_NAME]" at bounding box center [197, 354] width 132 height 33
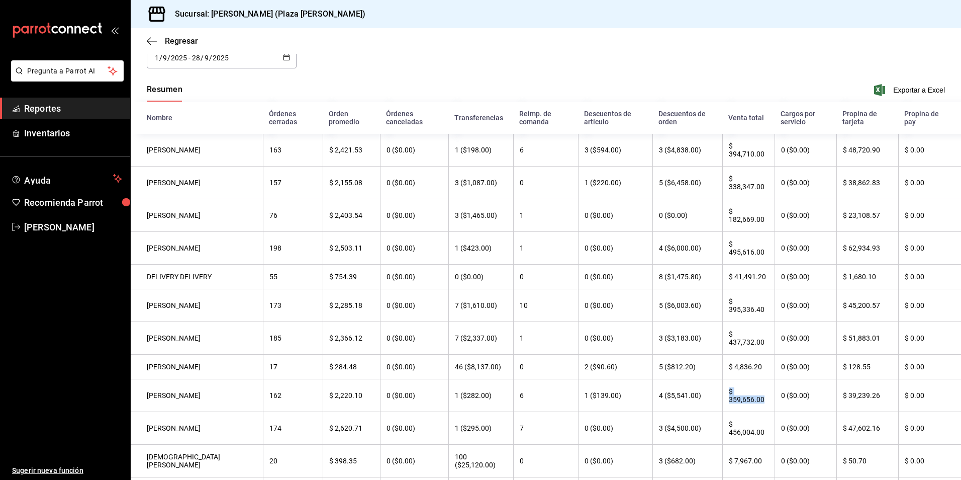
scroll to position [50, 0]
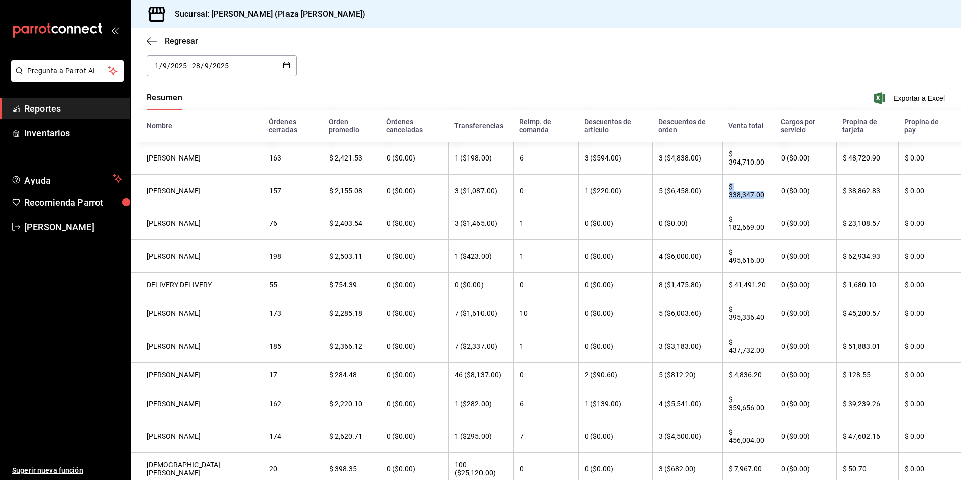
drag, startPoint x: 754, startPoint y: 198, endPoint x: 715, endPoint y: 190, distance: 39.4
click at [723, 190] on th "$ 338,347.00" at bounding box center [749, 190] width 52 height 33
drag, startPoint x: 197, startPoint y: 193, endPoint x: 145, endPoint y: 192, distance: 52.3
click at [145, 192] on th "[PERSON_NAME]" at bounding box center [197, 190] width 132 height 33
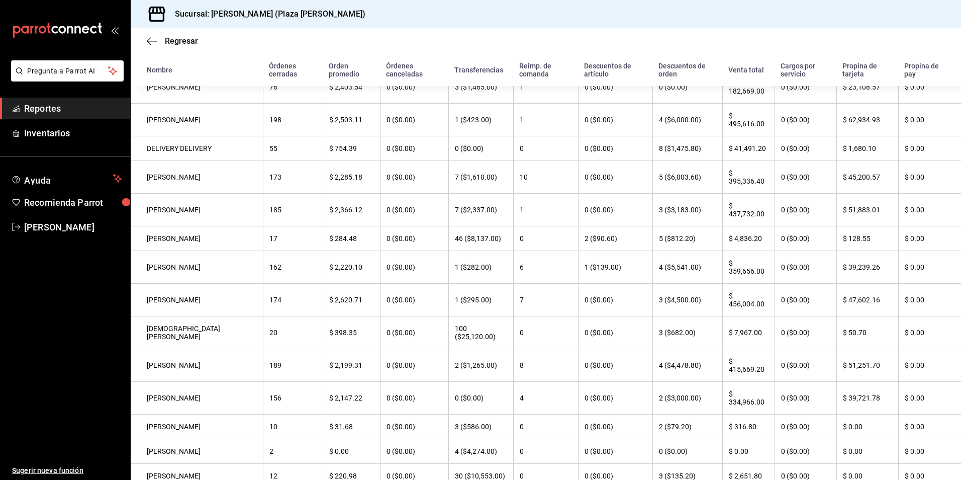
scroll to position [250, 0]
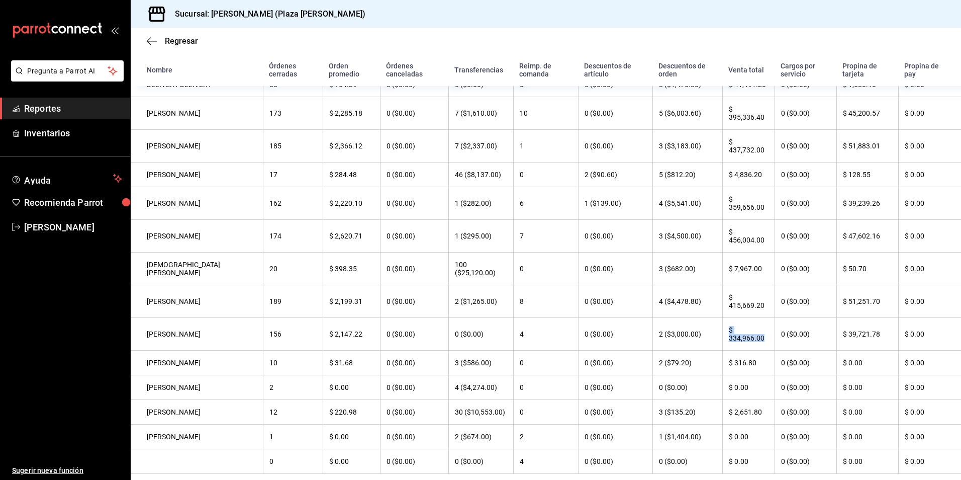
drag, startPoint x: 755, startPoint y: 351, endPoint x: 713, endPoint y: 345, distance: 42.2
click at [723, 345] on th "$ 334,966.00" at bounding box center [749, 334] width 52 height 33
drag, startPoint x: 200, startPoint y: 345, endPoint x: 146, endPoint y: 351, distance: 54.7
click at [146, 350] on th "[PERSON_NAME]" at bounding box center [197, 334] width 132 height 33
